Goal: Information Seeking & Learning: Learn about a topic

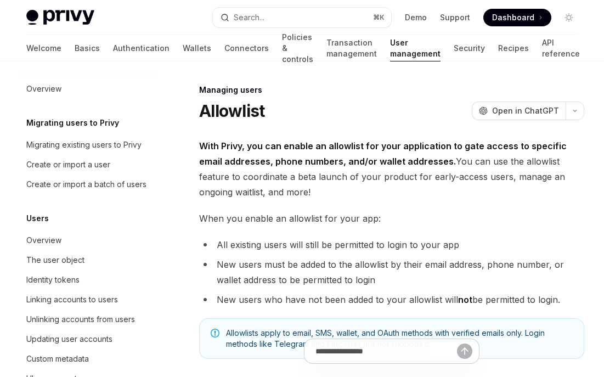
type textarea "*"
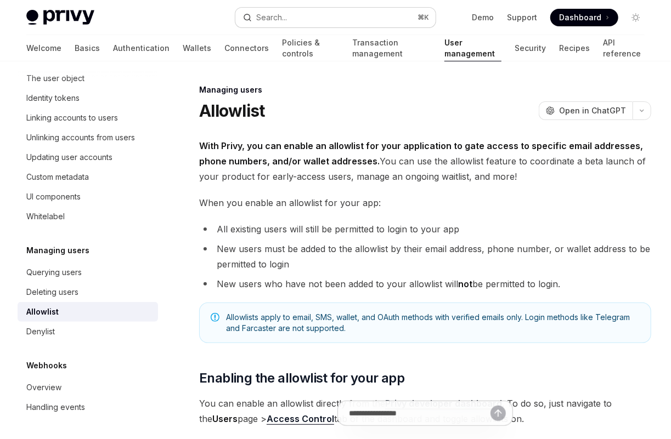
click at [375, 12] on button "Search... ⌘ K" at bounding box center [335, 18] width 200 height 20
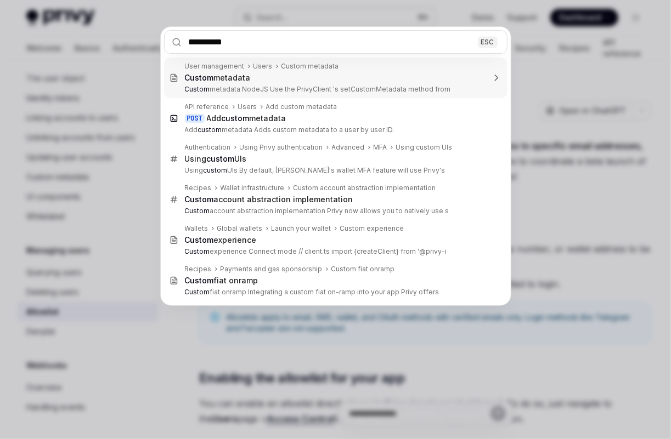
type input "**********"
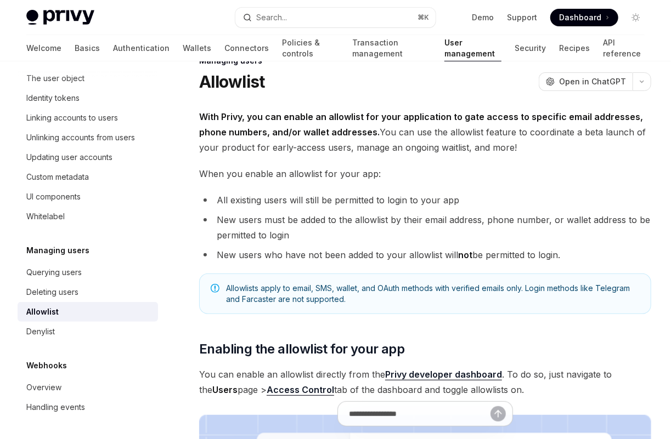
scroll to position [33, 0]
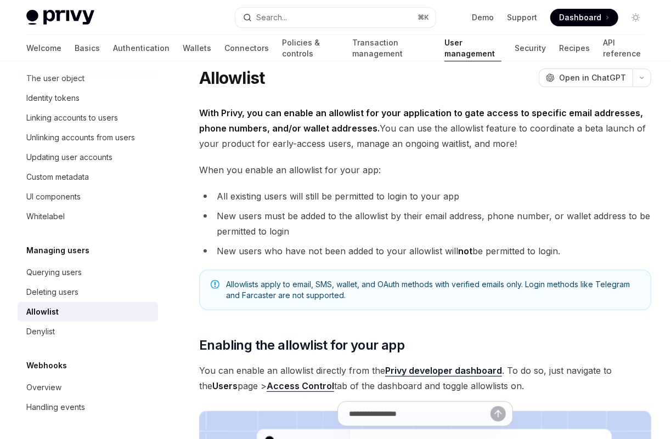
scroll to position [61, 0]
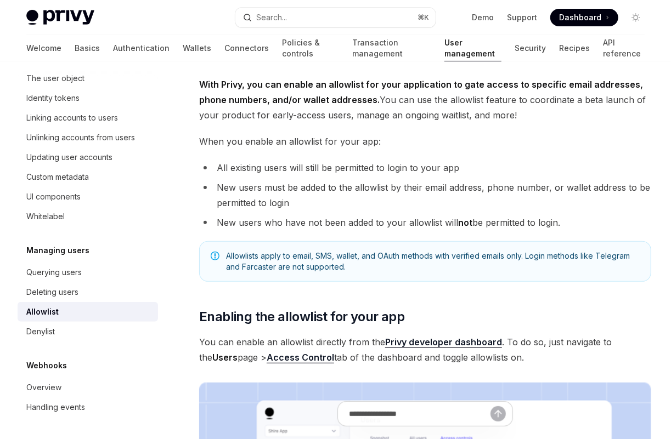
type textarea "*"
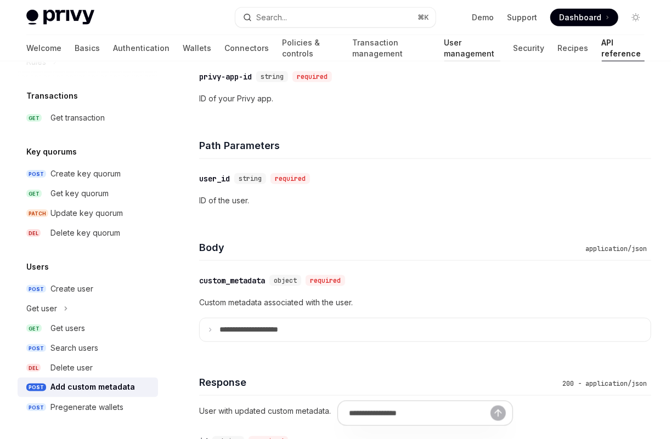
scroll to position [579, 0]
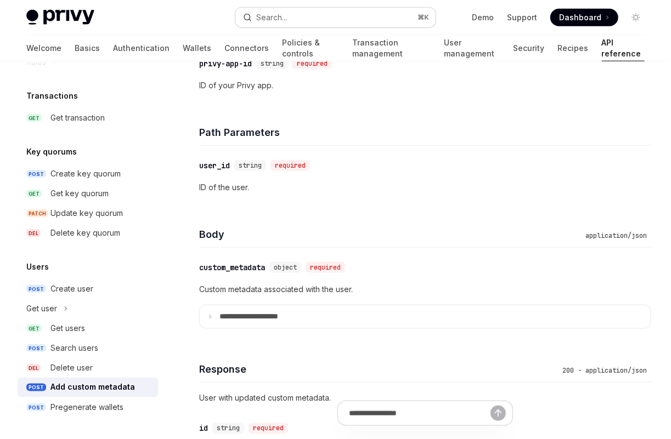
click at [282, 14] on div "Search..." at bounding box center [271, 17] width 31 height 13
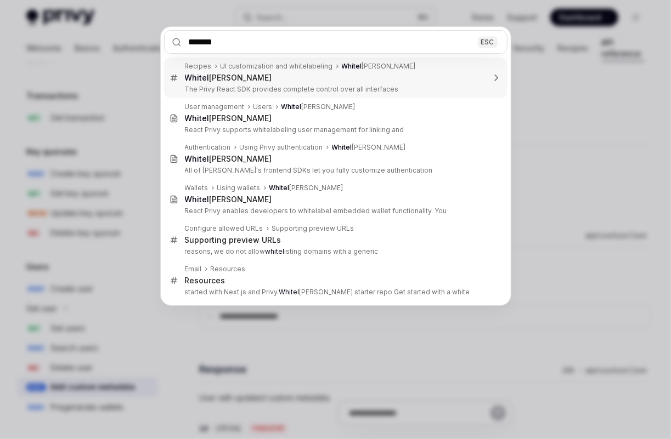
type input "********"
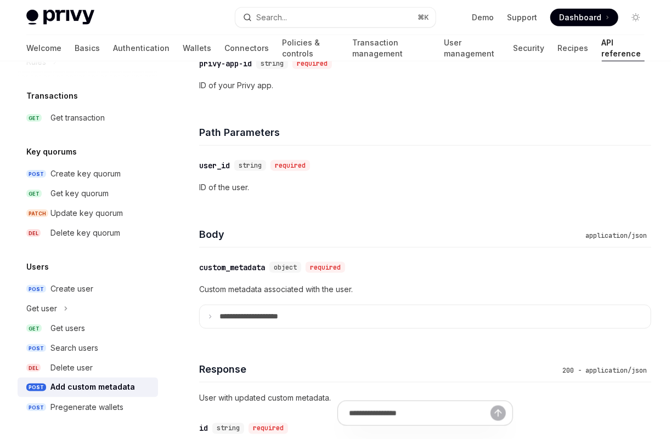
type textarea "*"
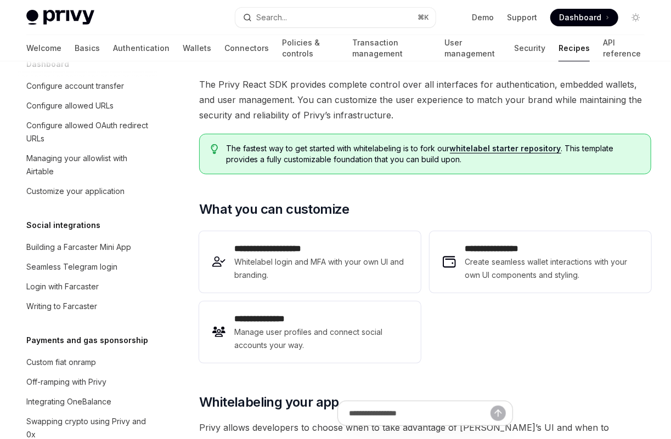
scroll to position [447, 0]
